Goal: Task Accomplishment & Management: Use online tool/utility

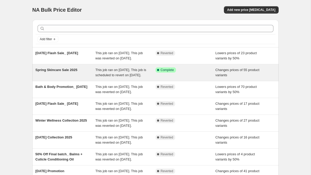
click at [70, 72] on span "Spring Skincare Sale 2025" at bounding box center [57, 70] width 42 height 4
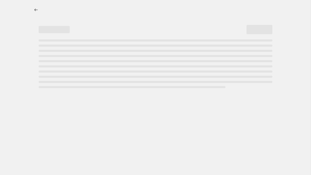
select select "tag"
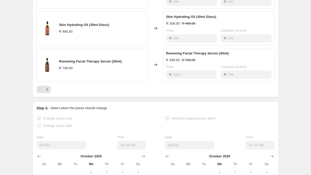
scroll to position [381, 0]
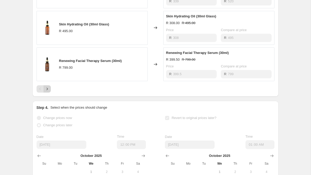
click at [47, 92] on icon "Next" at bounding box center [47, 88] width 5 height 5
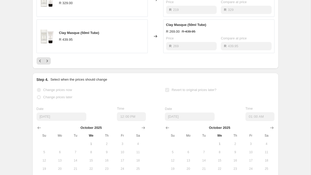
scroll to position [408, 0]
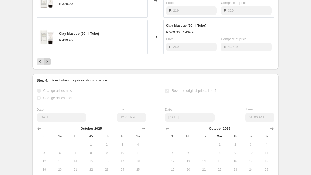
click at [48, 64] on icon "Next" at bounding box center [47, 61] width 5 height 5
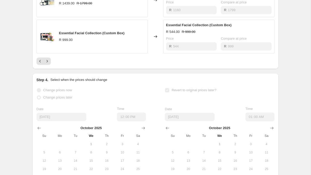
scroll to position [405, 0]
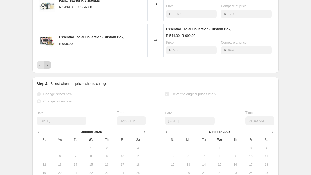
click at [48, 68] on icon "Next" at bounding box center [47, 64] width 5 height 5
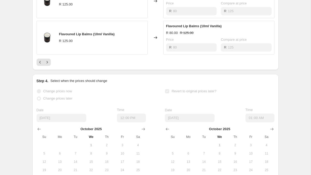
scroll to position [400, 0]
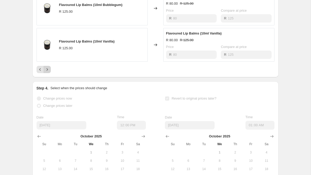
click at [49, 72] on icon "Next" at bounding box center [47, 69] width 5 height 5
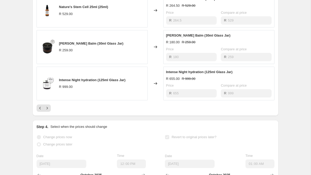
scroll to position [362, 0]
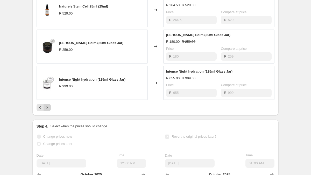
click at [45, 110] on icon "Next" at bounding box center [47, 107] width 5 height 5
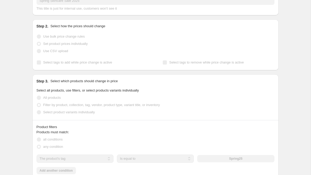
scroll to position [0, 0]
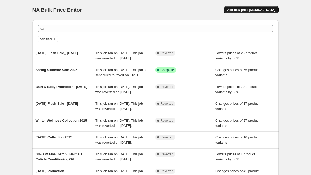
click at [256, 8] on span "Add new price [MEDICAL_DATA]" at bounding box center [251, 10] width 48 height 4
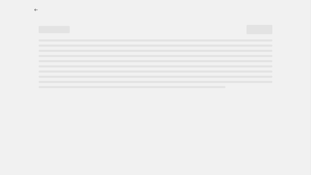
select select "percentage"
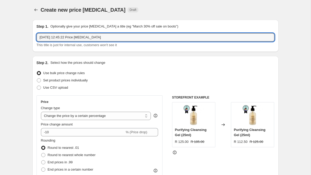
drag, startPoint x: 109, startPoint y: 38, endPoint x: 17, endPoint y: 37, distance: 92.1
drag, startPoint x: 73, startPoint y: 39, endPoint x: 83, endPoint y: 37, distance: 10.4
click at [73, 39] on input "Spring Skincare Sale 2025" at bounding box center [156, 37] width 238 height 8
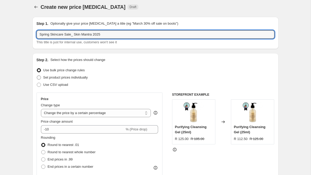
type input "Spring Skincare Sale_ Skin Mantra 2025"
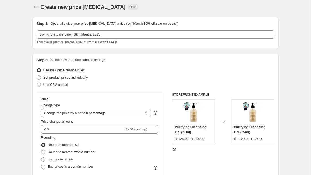
drag, startPoint x: 40, startPoint y: 77, endPoint x: 84, endPoint y: 93, distance: 46.6
click at [40, 77] on span at bounding box center [39, 77] width 4 height 4
click at [37, 76] on input "Set product prices individually" at bounding box center [37, 75] width 0 height 0
radio input "true"
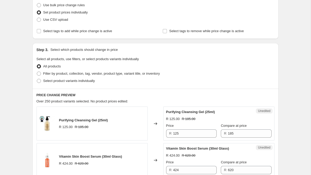
scroll to position [66, 0]
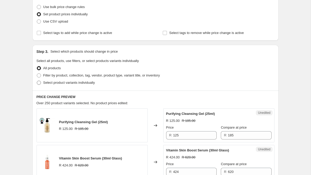
click at [38, 82] on span at bounding box center [39, 83] width 4 height 4
click at [37, 81] on input "Select product variants individually" at bounding box center [37, 81] width 0 height 0
radio input "true"
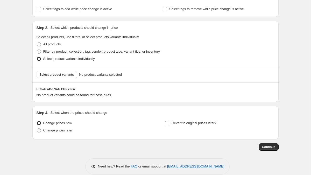
scroll to position [97, 0]
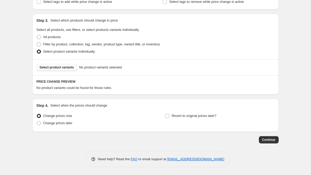
click at [62, 67] on span "Select product variants" at bounding box center [57, 67] width 34 height 4
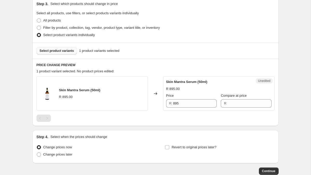
scroll to position [123, 0]
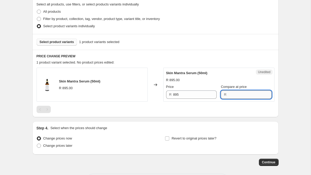
click at [244, 94] on input "Compare at price" at bounding box center [250, 94] width 44 height 8
type input "895"
drag, startPoint x: 192, startPoint y: 92, endPoint x: 190, endPoint y: 95, distance: 3.3
click at [192, 92] on input "895" at bounding box center [195, 94] width 44 height 8
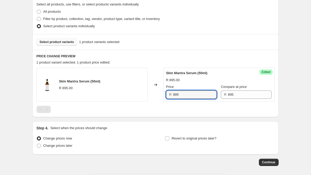
drag, startPoint x: 190, startPoint y: 94, endPoint x: 164, endPoint y: 94, distance: 25.4
click at [164, 94] on div "Success Edited Skin Mantra Serum (50ml) R 895.00 Price R 895 Compare at price R…" at bounding box center [218, 85] width 111 height 34
type input "537"
drag, startPoint x: 282, startPoint y: 121, endPoint x: 239, endPoint y: 136, distance: 46.0
click at [282, 121] on div "Create new price change job. This page is ready Create new price change job Dra…" at bounding box center [155, 37] width 259 height 320
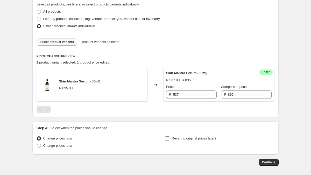
click at [169, 138] on span at bounding box center [167, 138] width 5 height 5
click at [169, 138] on input "Revert to original prices later?" at bounding box center [167, 138] width 4 height 4
checkbox input "true"
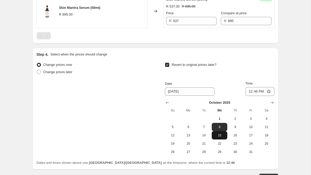
scroll to position [197, 0]
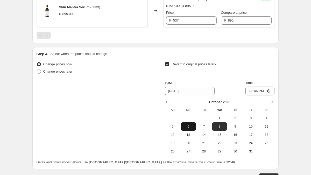
click at [188, 127] on span "6" at bounding box center [188, 126] width 11 height 4
type input "10/6/2025"
click at [255, 90] on input "12:46" at bounding box center [260, 91] width 29 height 9
type input "23:59"
drag, startPoint x: 293, startPoint y: 116, endPoint x: 276, endPoint y: 144, distance: 33.0
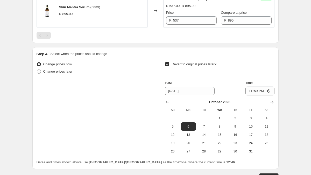
click at [293, 116] on div "Create new price change job. This page is ready Create new price change job Dra…" at bounding box center [155, 7] width 311 height 409
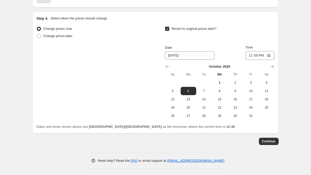
scroll to position [234, 0]
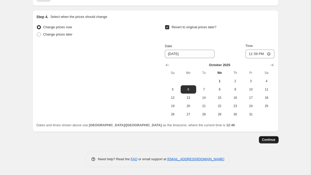
click at [272, 137] on button "Continue" at bounding box center [269, 139] width 20 height 7
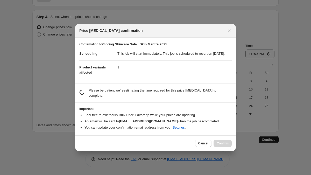
scroll to position [0, 0]
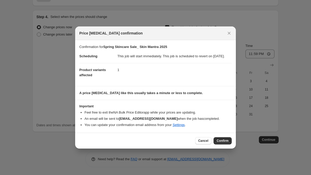
drag, startPoint x: 224, startPoint y: 142, endPoint x: 225, endPoint y: 139, distance: 2.8
click at [224, 142] on span "Confirm" at bounding box center [223, 141] width 12 height 4
